Goal: Find specific page/section: Locate a particular part of the current website

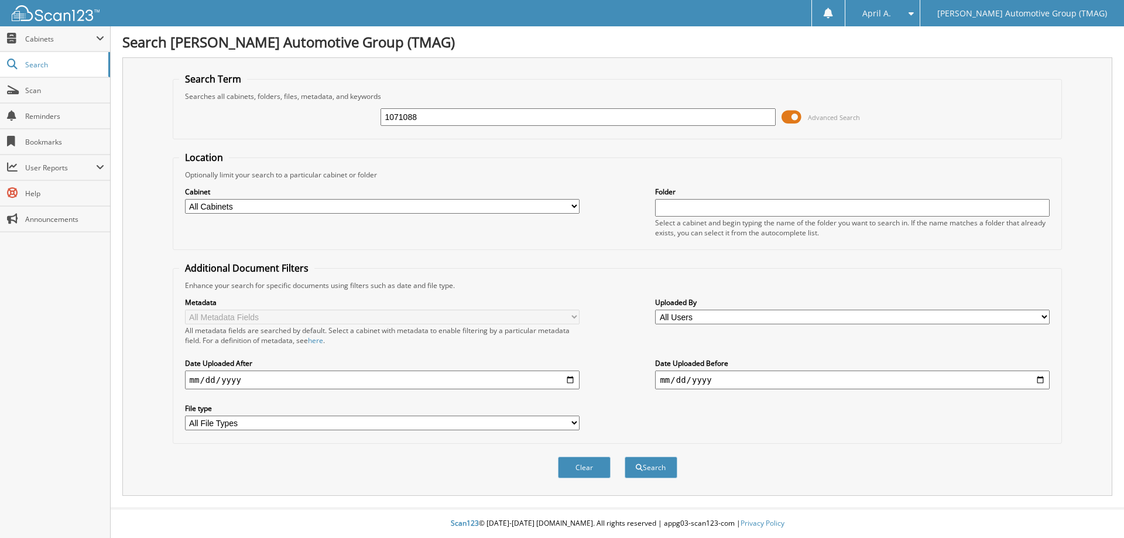
type input "1071088"
click at [625, 457] on button "Search" at bounding box center [651, 468] width 53 height 22
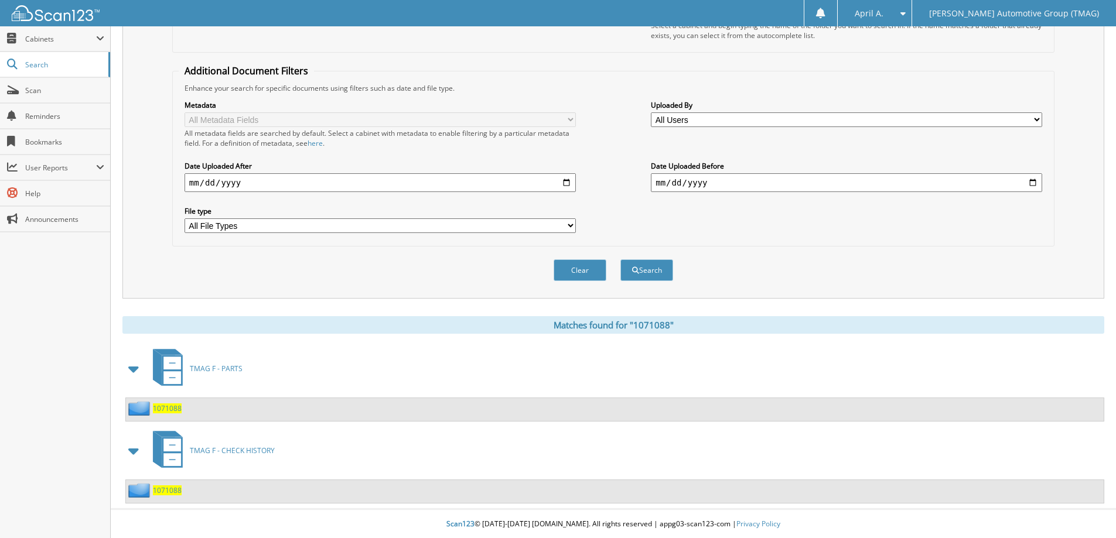
scroll to position [199, 0]
click at [170, 488] on span "1071088" at bounding box center [167, 490] width 29 height 10
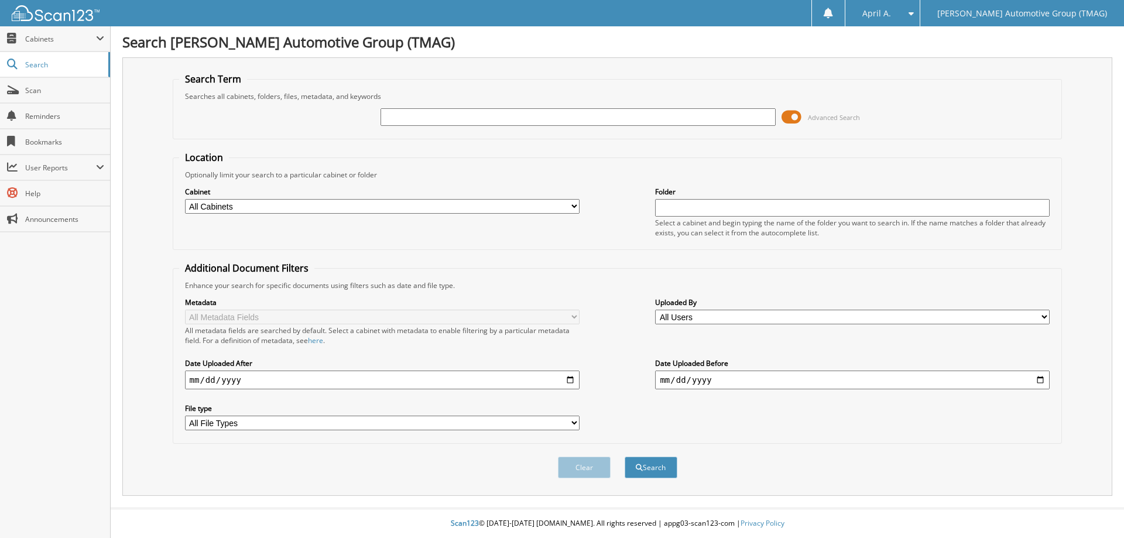
click at [408, 117] on input "text" at bounding box center [578, 117] width 395 height 18
type input "1070862"
click at [625, 457] on button "Search" at bounding box center [651, 468] width 53 height 22
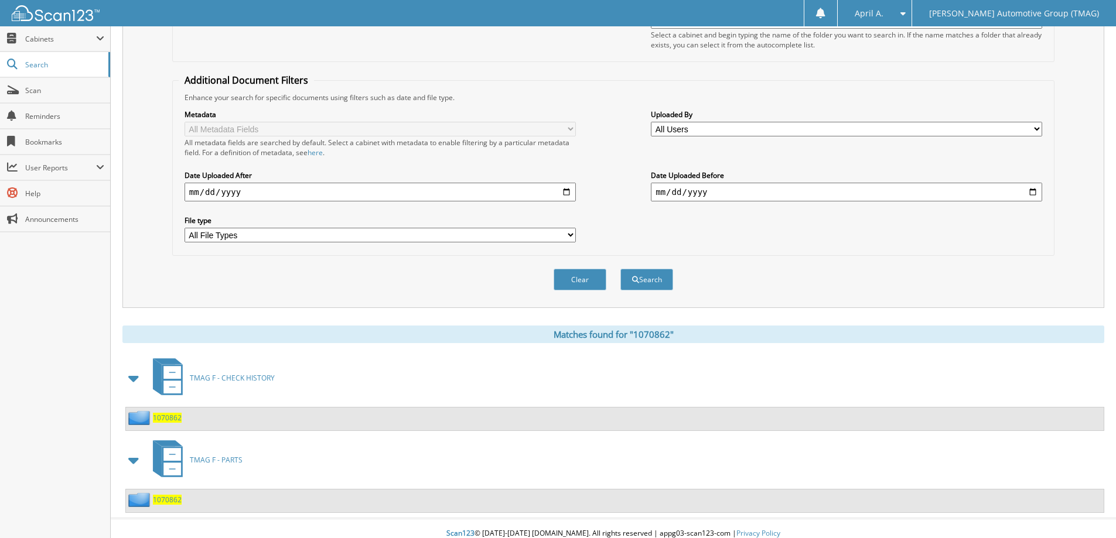
scroll to position [199, 0]
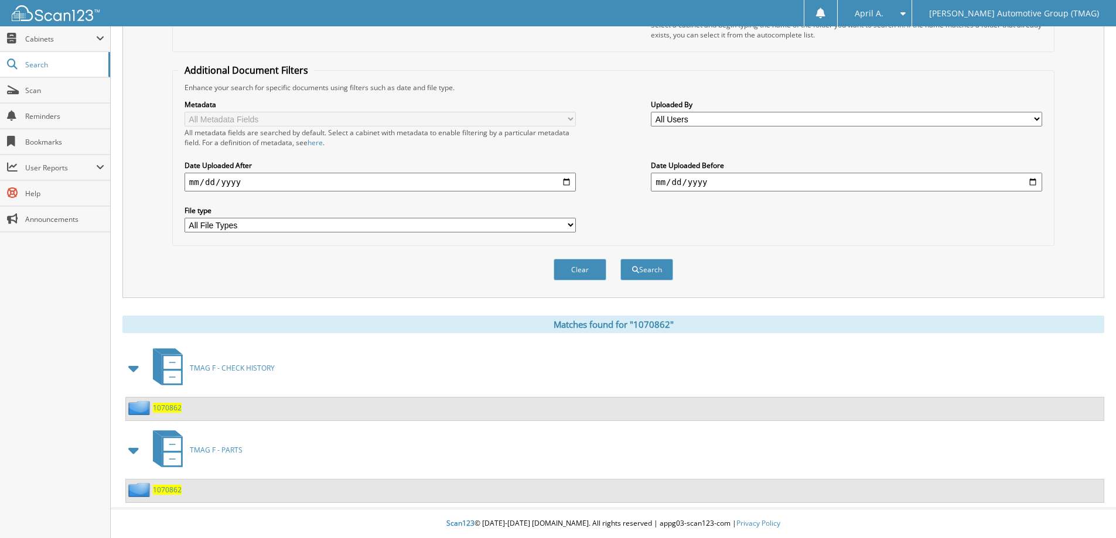
click at [173, 407] on span "1070862" at bounding box center [167, 408] width 29 height 10
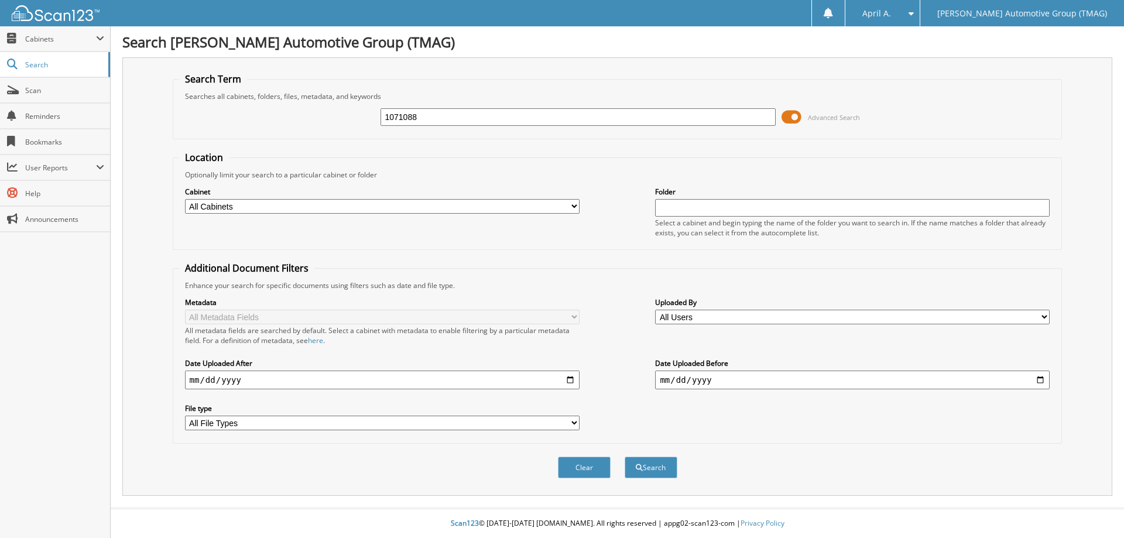
type input "1071088"
click at [625, 457] on button "Search" at bounding box center [651, 468] width 53 height 22
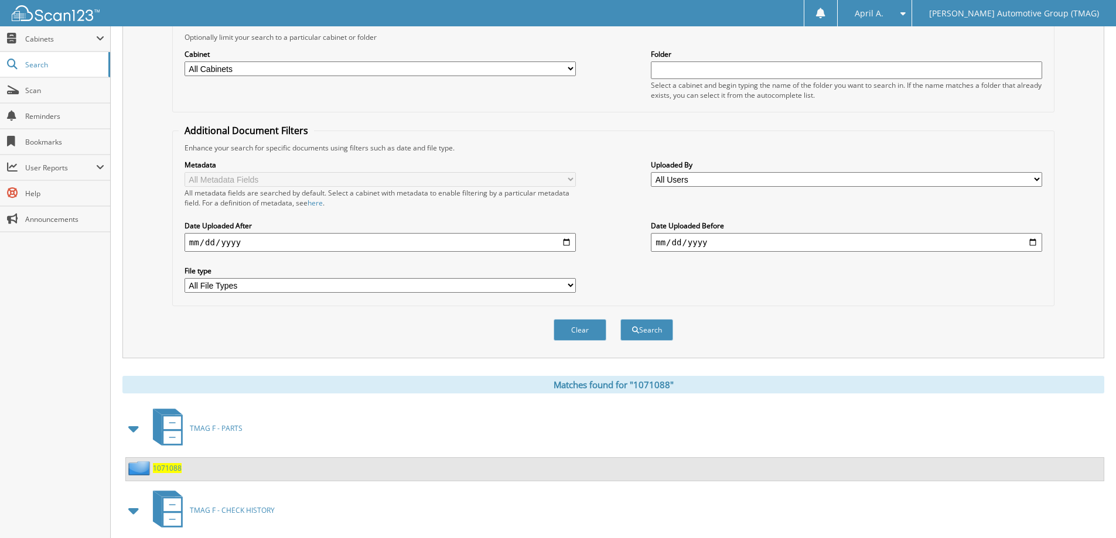
scroll to position [199, 0]
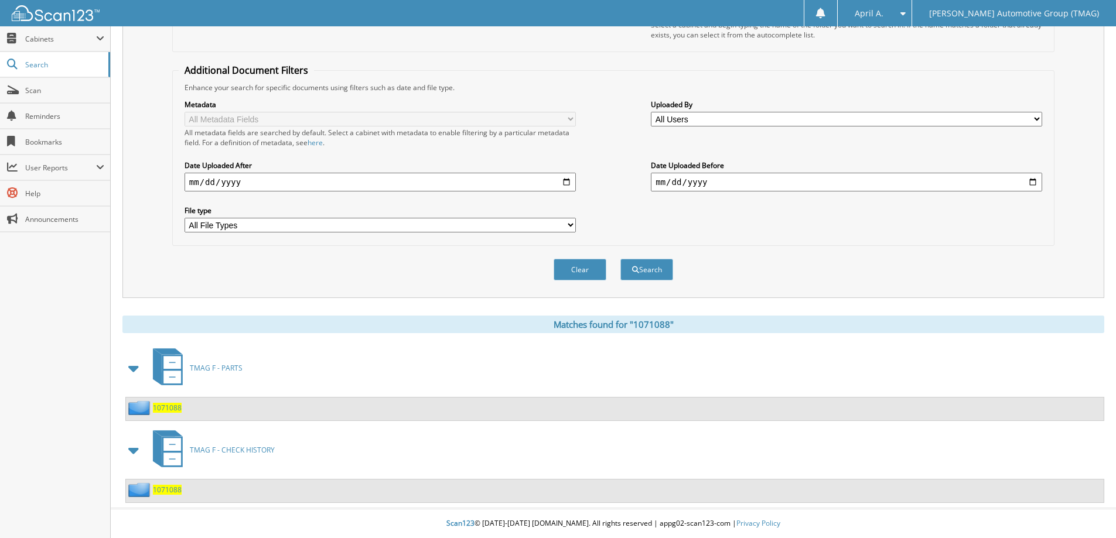
click at [172, 491] on span "1071088" at bounding box center [167, 490] width 29 height 10
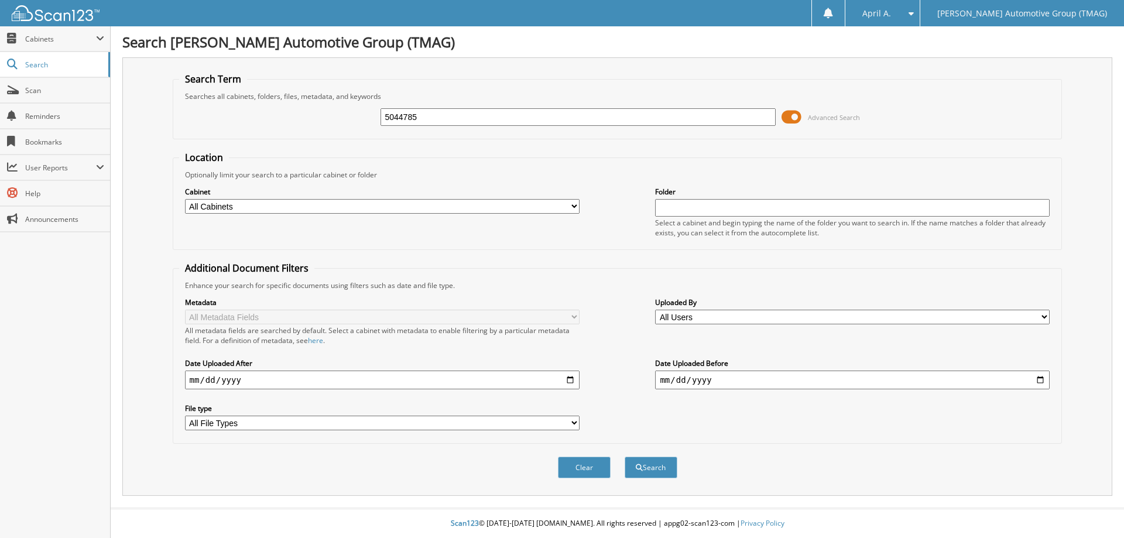
type input "5044785"
click at [625, 457] on button "Search" at bounding box center [651, 468] width 53 height 22
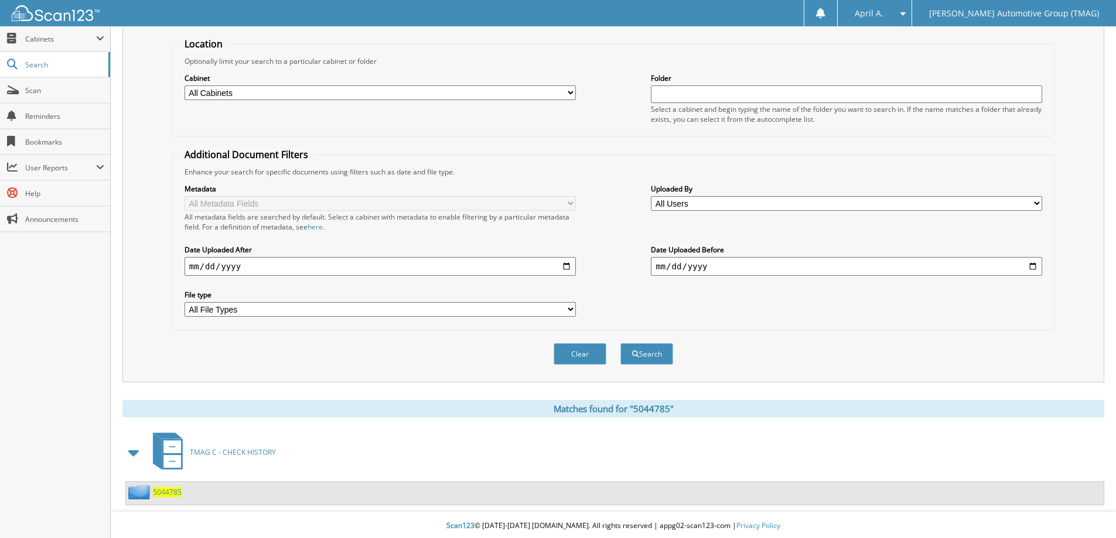
scroll to position [117, 0]
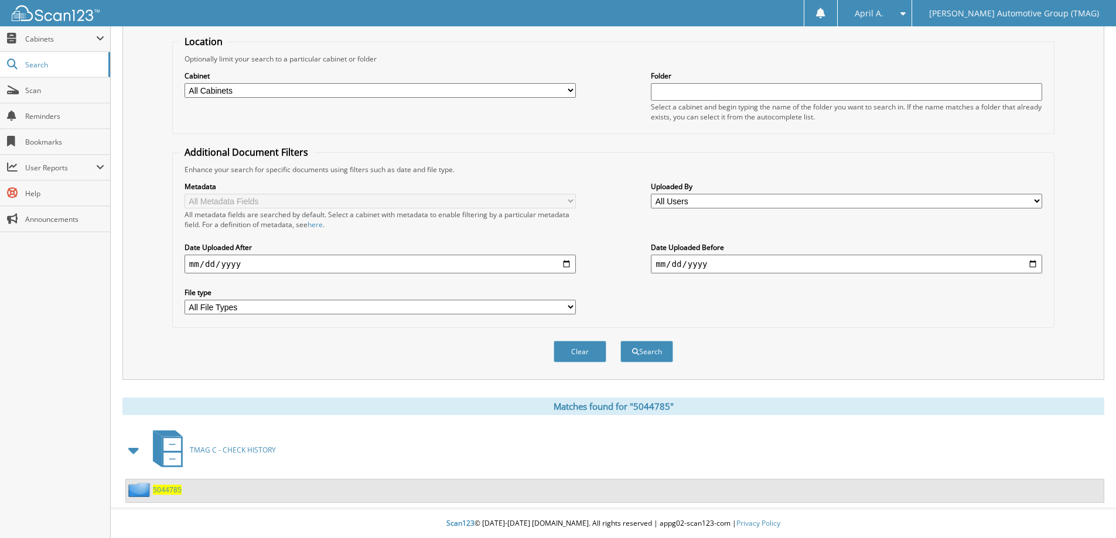
click at [171, 485] on span "5044785" at bounding box center [167, 490] width 29 height 10
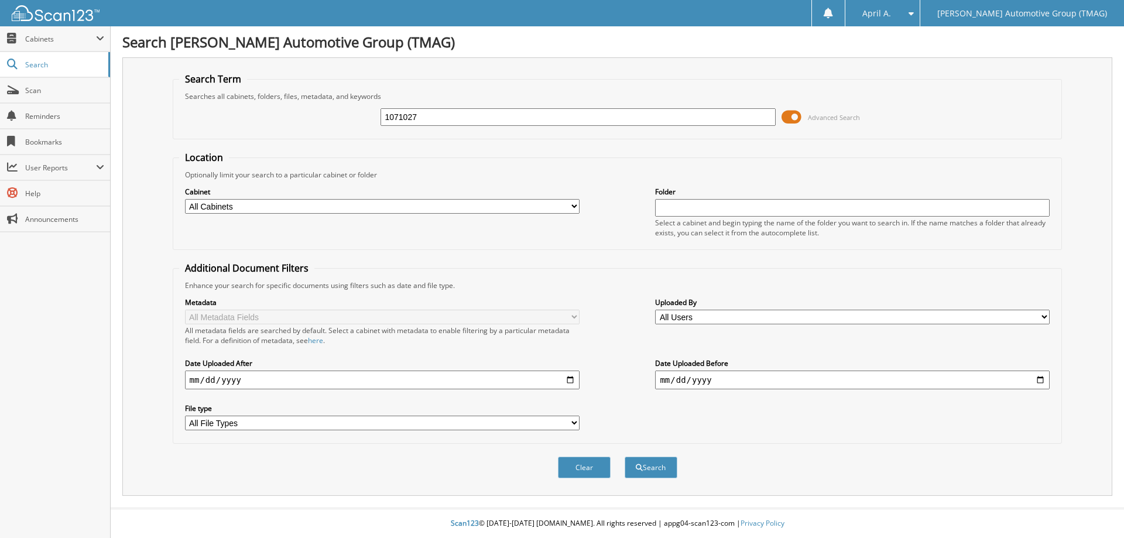
type input "1071027"
click at [625, 457] on button "Search" at bounding box center [651, 468] width 53 height 22
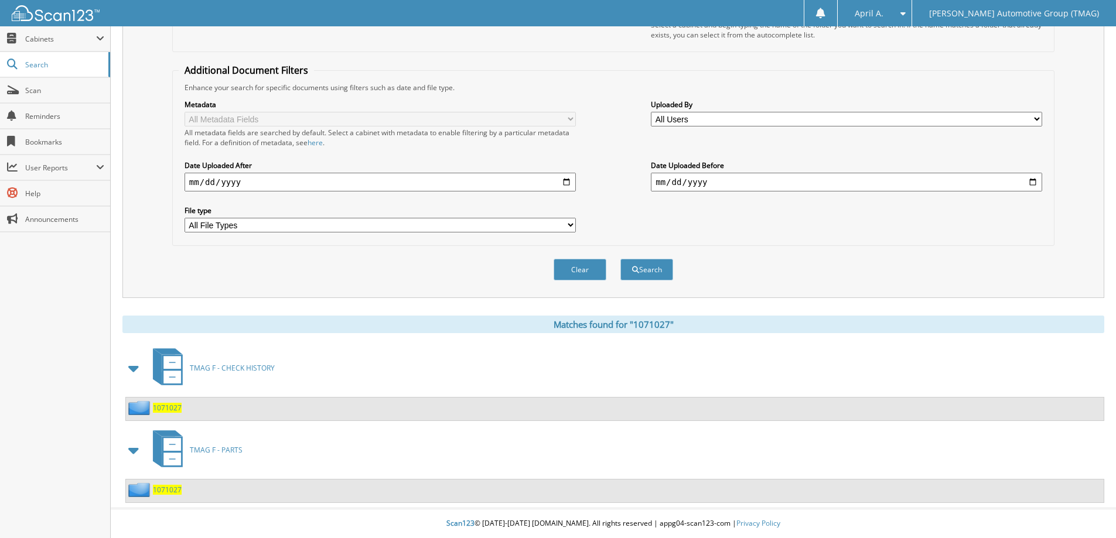
click at [160, 406] on span "1071027" at bounding box center [167, 408] width 29 height 10
